Goal: Information Seeking & Learning: Learn about a topic

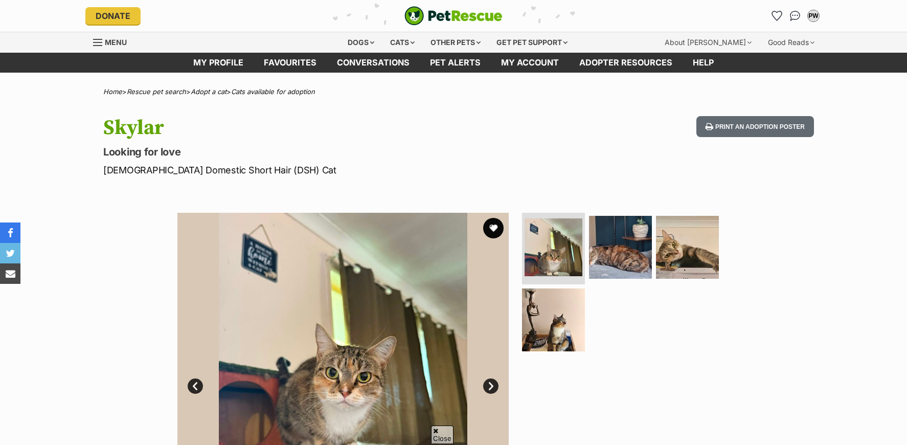
scroll to position [137, 0]
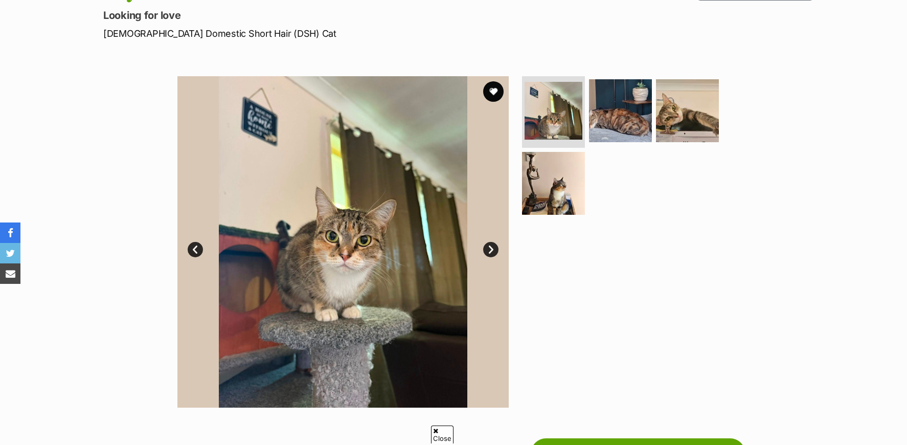
click at [493, 249] on link "Next" at bounding box center [490, 249] width 15 height 15
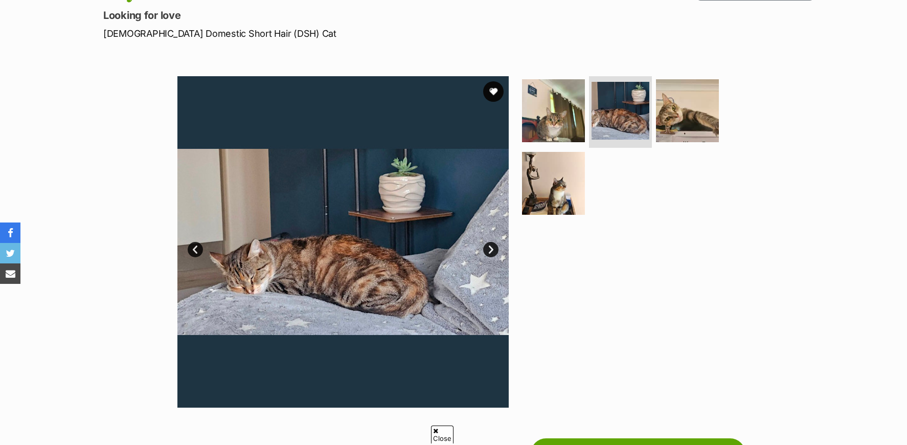
scroll to position [0, 0]
click at [495, 251] on link "Next" at bounding box center [490, 249] width 15 height 15
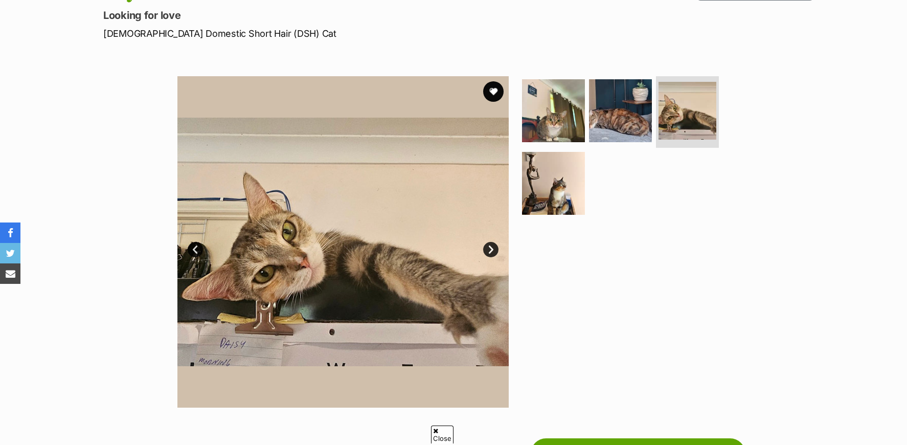
click at [492, 250] on link "Next" at bounding box center [490, 249] width 15 height 15
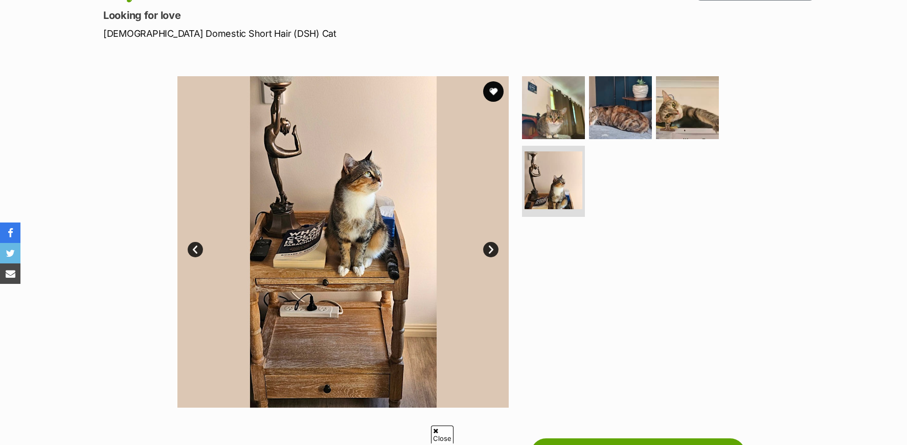
click at [492, 250] on link "Next" at bounding box center [490, 249] width 15 height 15
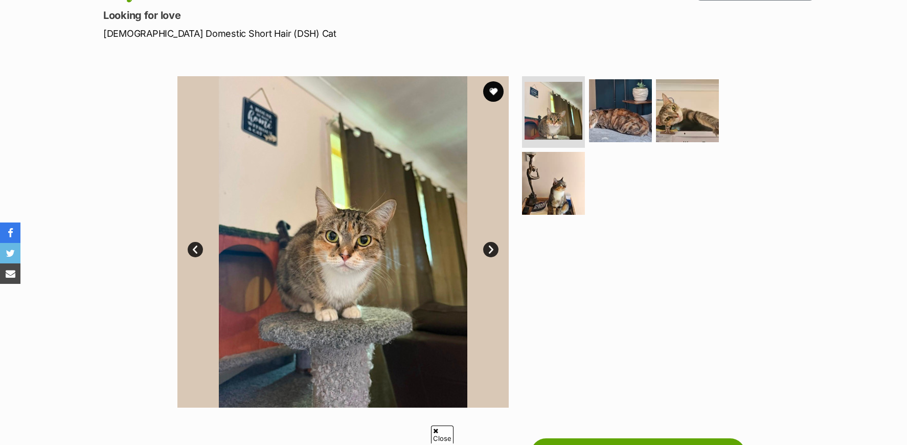
click at [196, 255] on link "Prev" at bounding box center [195, 249] width 15 height 15
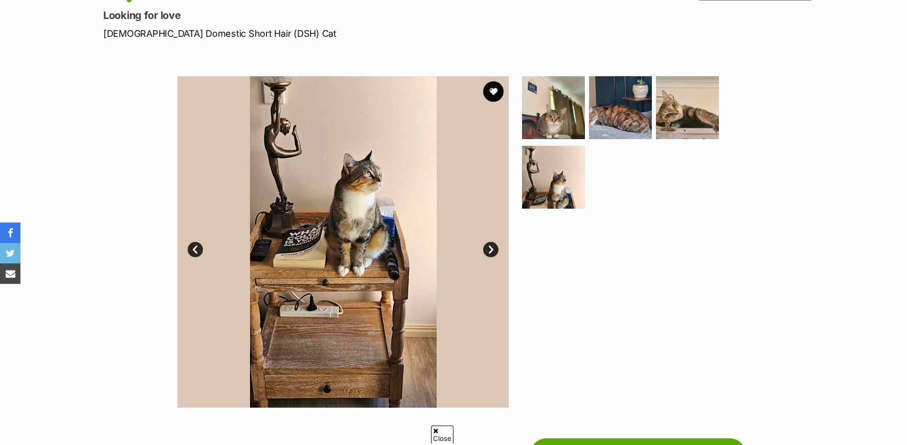
click at [196, 255] on link "Prev" at bounding box center [195, 249] width 15 height 15
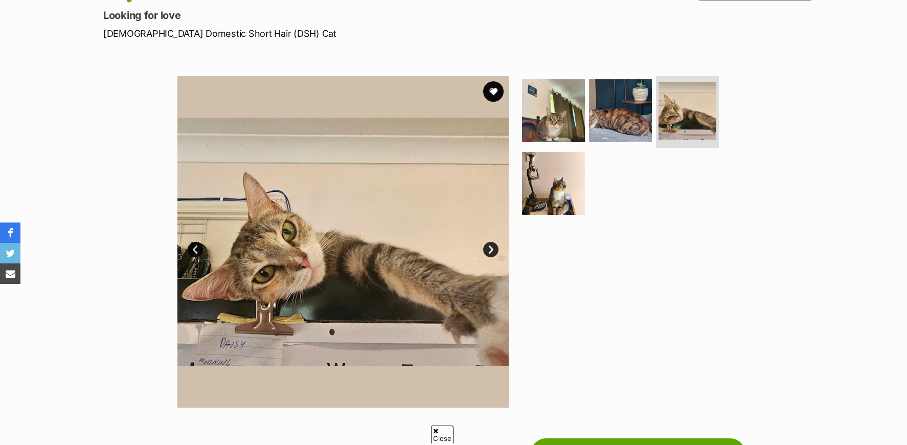
click at [196, 255] on link "Prev" at bounding box center [195, 249] width 15 height 15
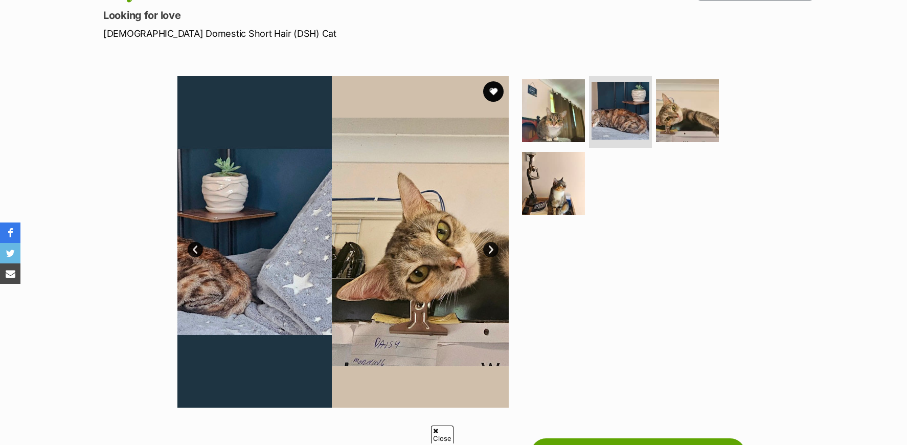
scroll to position [136, 0]
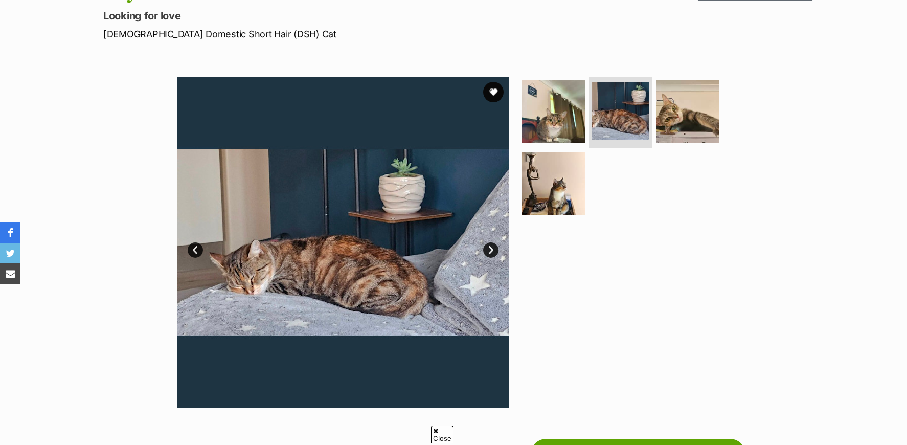
click at [196, 254] on link "Prev" at bounding box center [195, 249] width 15 height 15
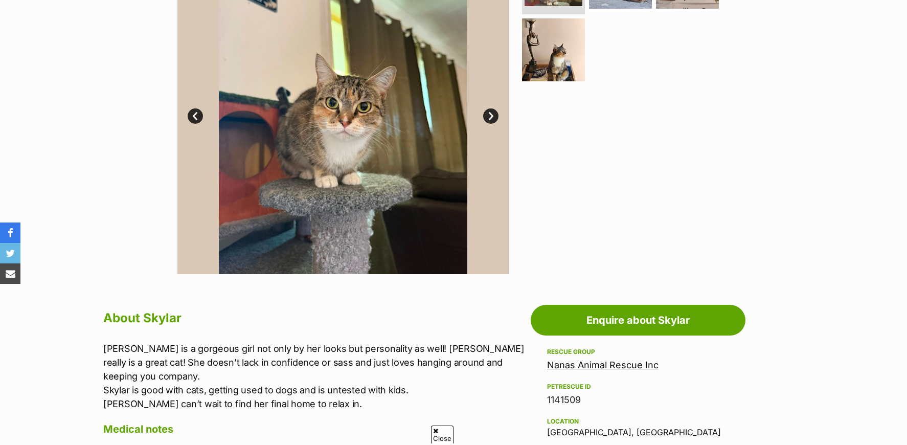
scroll to position [409, 0]
